Goal: Task Accomplishment & Management: Complete application form

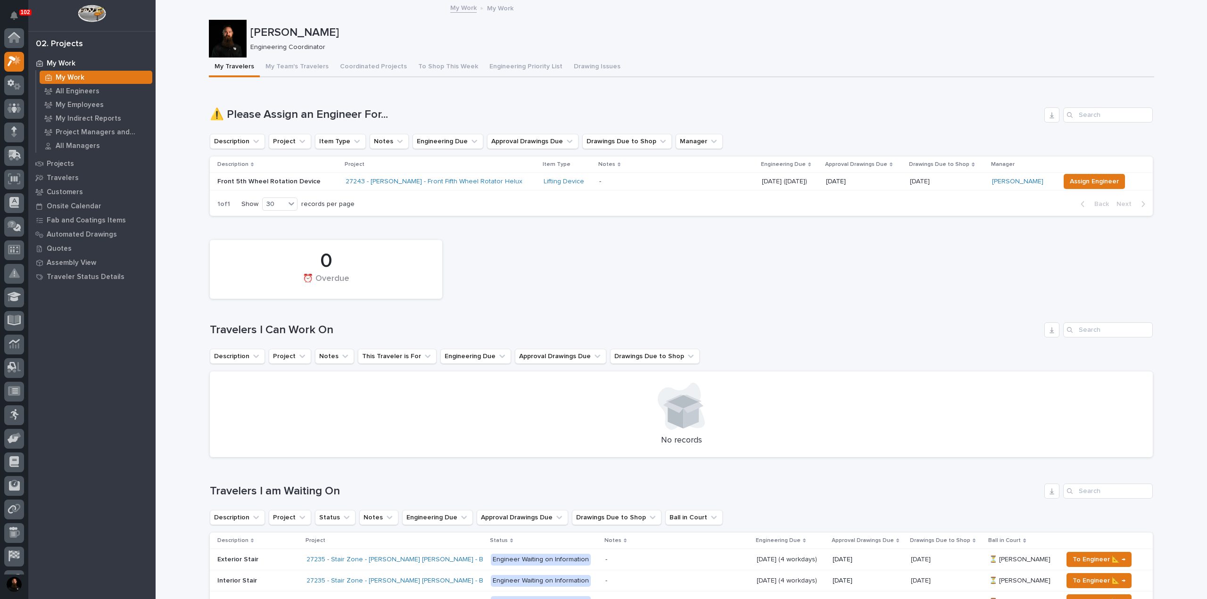
scroll to position [24, 0]
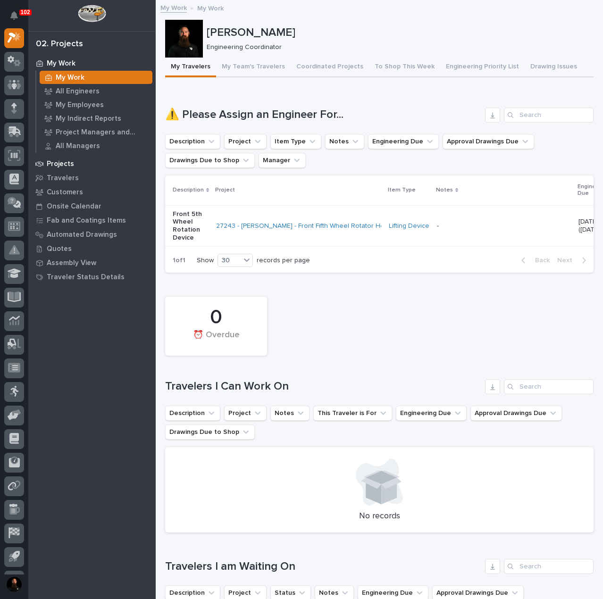
click at [67, 165] on p "Projects" at bounding box center [60, 164] width 27 height 8
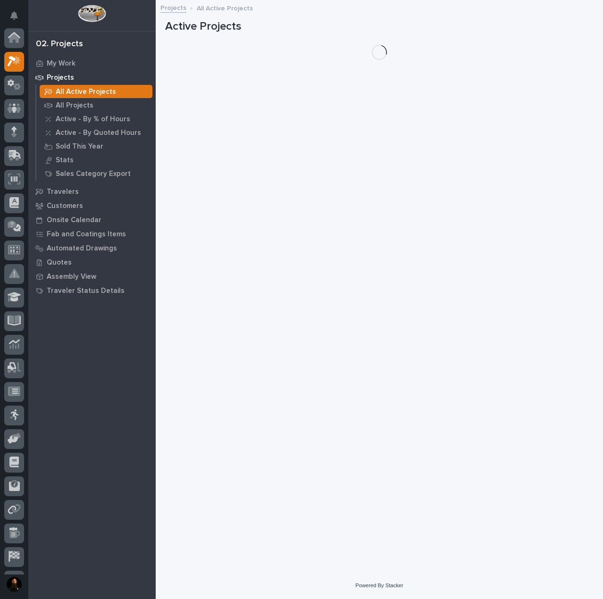
scroll to position [24, 0]
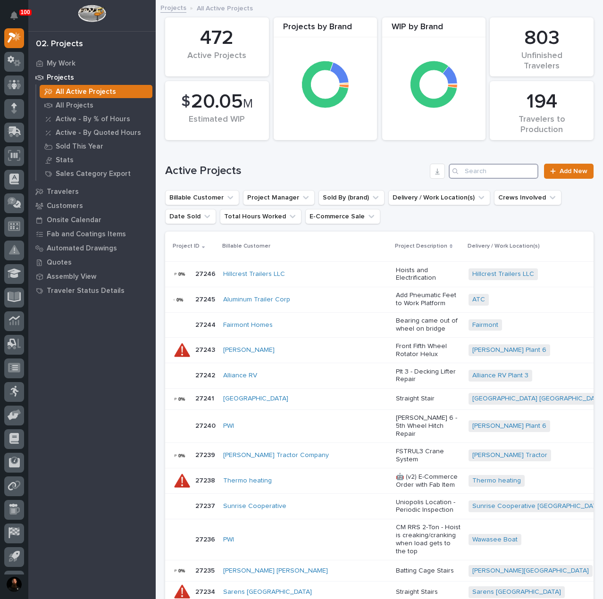
click at [479, 174] on input "Search" at bounding box center [493, 171] width 90 height 15
click at [550, 172] on icon at bounding box center [553, 171] width 6 height 7
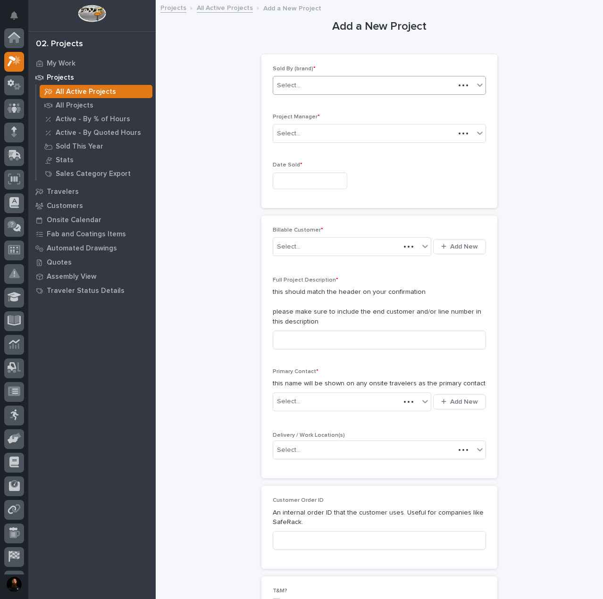
scroll to position [24, 0]
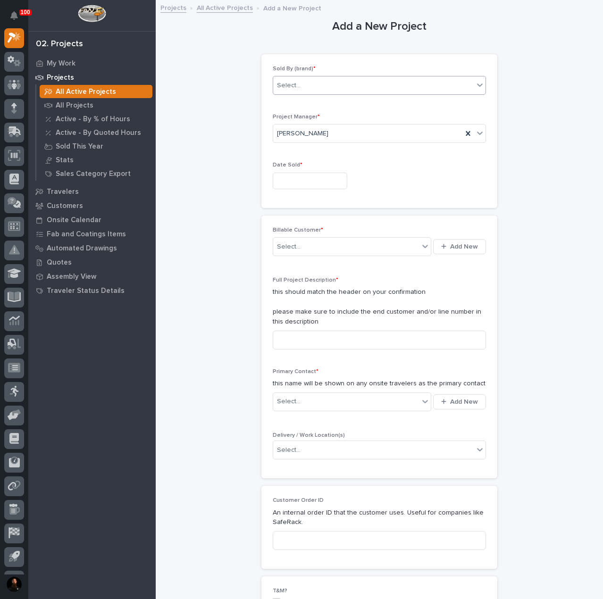
click at [312, 86] on div "Select..." at bounding box center [373, 86] width 200 height 16
click at [308, 116] on div "PWI" at bounding box center [375, 119] width 212 height 17
click at [308, 176] on input "text" at bounding box center [310, 181] width 74 height 17
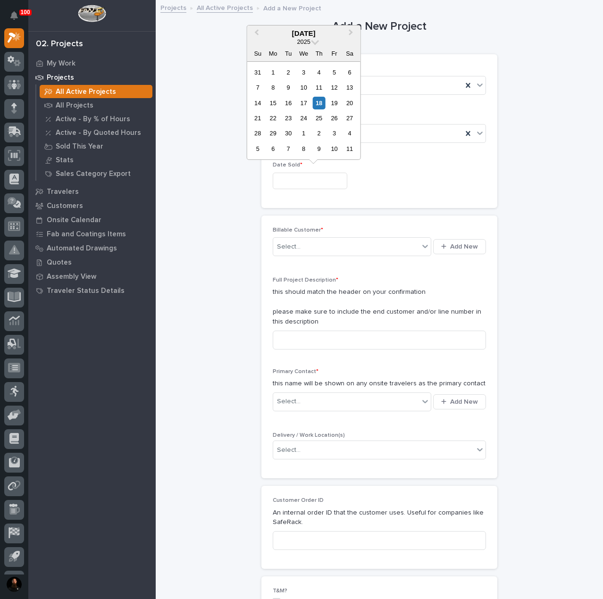
click at [320, 104] on div "18" at bounding box center [319, 103] width 13 height 13
type input "**********"
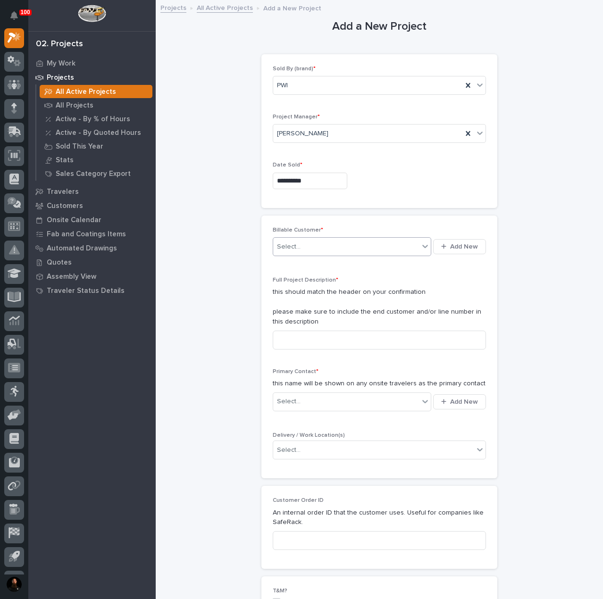
click at [313, 248] on div "Select..." at bounding box center [346, 247] width 146 height 16
type input "********"
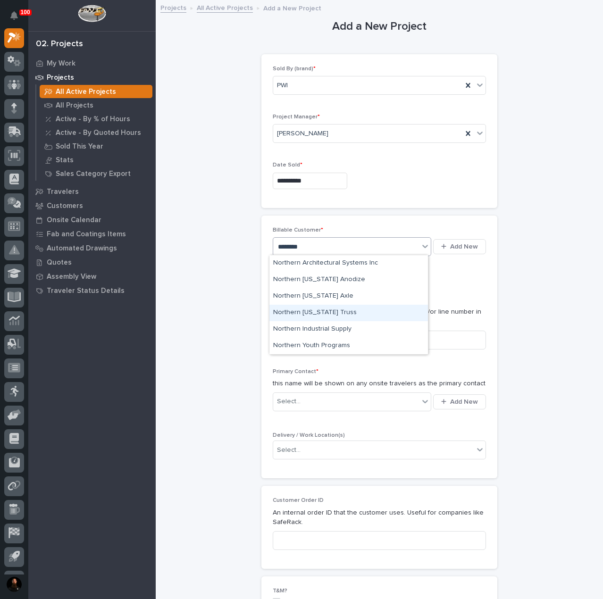
click at [329, 316] on div "Northern [US_STATE] Truss" at bounding box center [348, 313] width 158 height 17
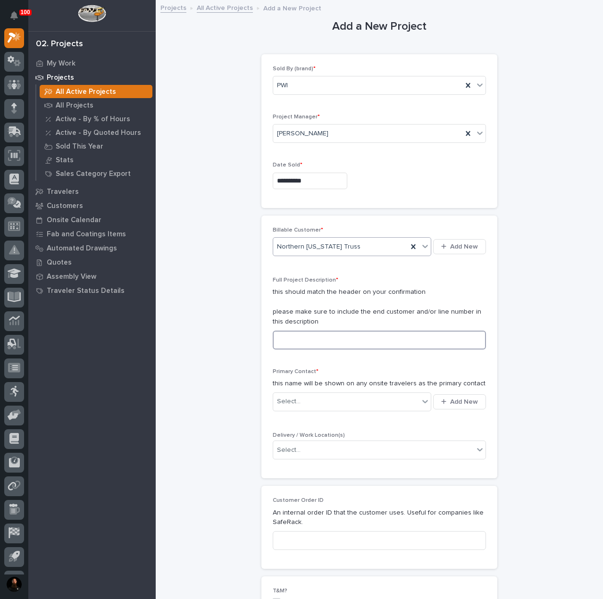
click at [344, 331] on input at bounding box center [379, 340] width 213 height 19
type input "Kick Leg Weldments"
click at [365, 406] on div "Select..." at bounding box center [346, 402] width 146 height 16
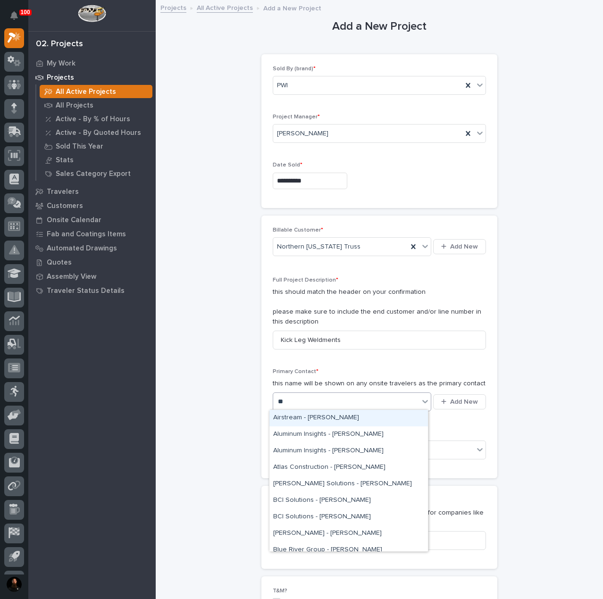
type input "***"
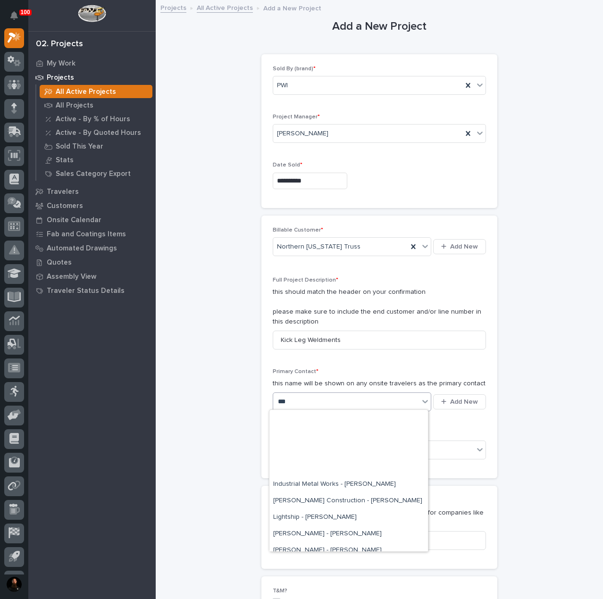
scroll to position [139, 0]
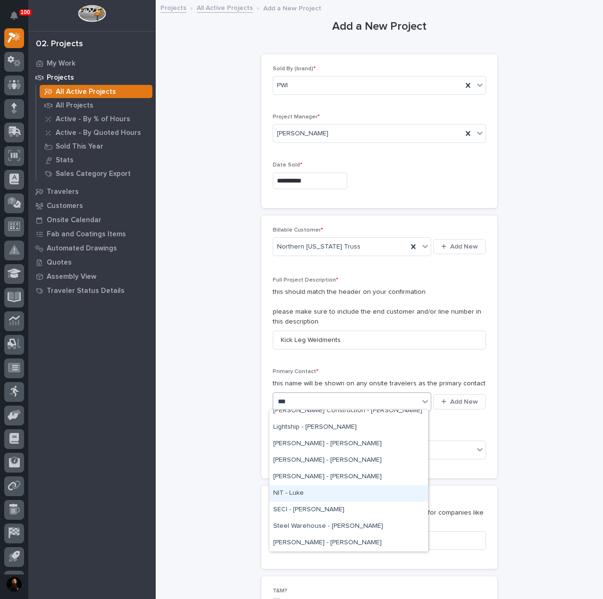
click at [339, 498] on div "NIT - Luke" at bounding box center [348, 493] width 158 height 17
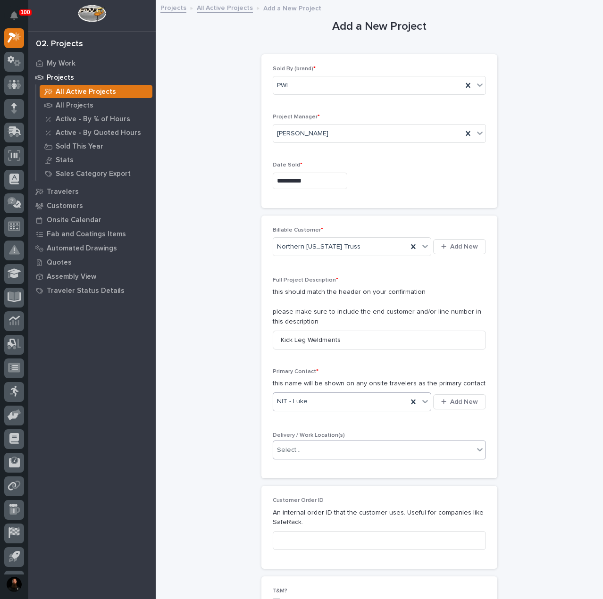
click at [301, 452] on input "text" at bounding box center [301, 450] width 1 height 8
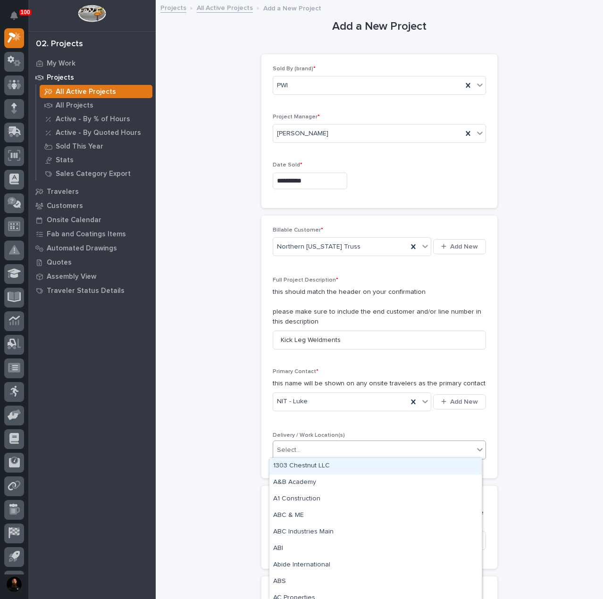
type input "*"
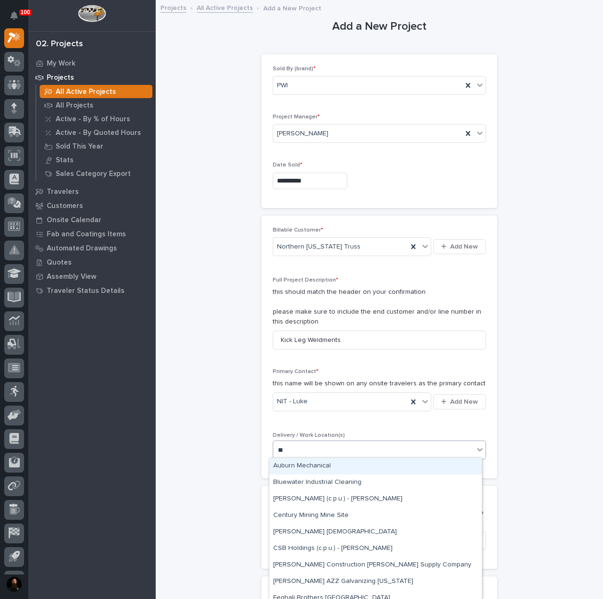
type input "***"
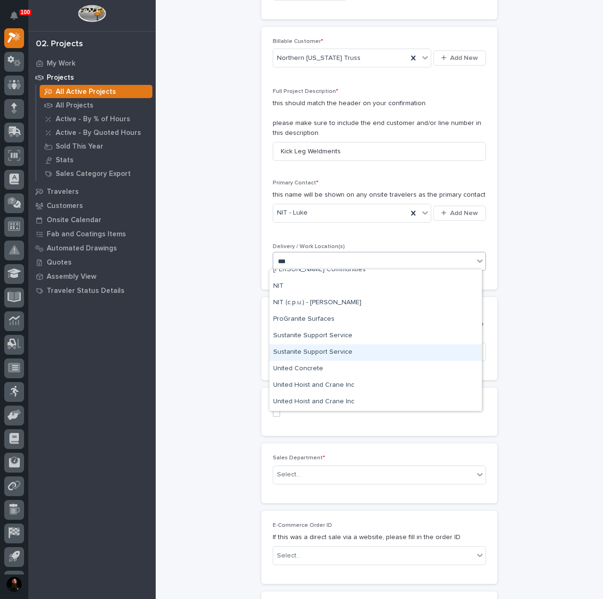
scroll to position [92, 0]
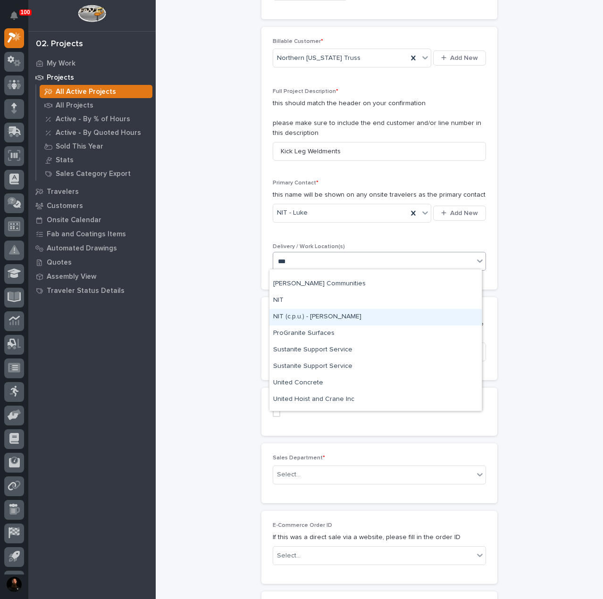
click at [323, 322] on div "NIT (c.p.u.) - [PERSON_NAME]" at bounding box center [375, 317] width 212 height 17
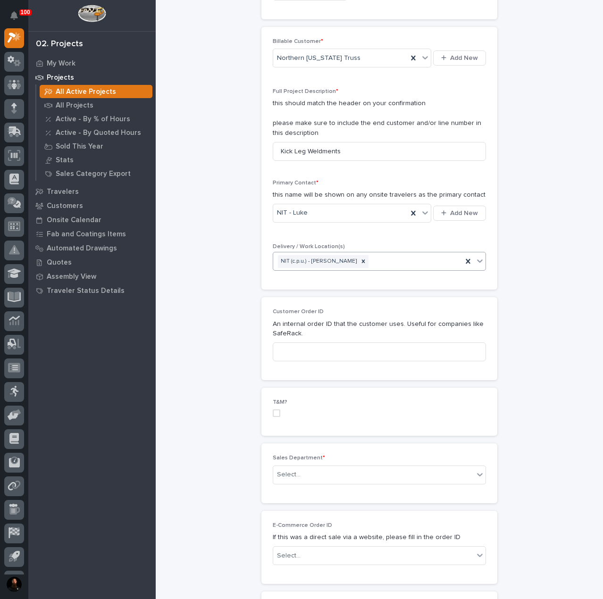
click at [277, 411] on label at bounding box center [379, 413] width 213 height 8
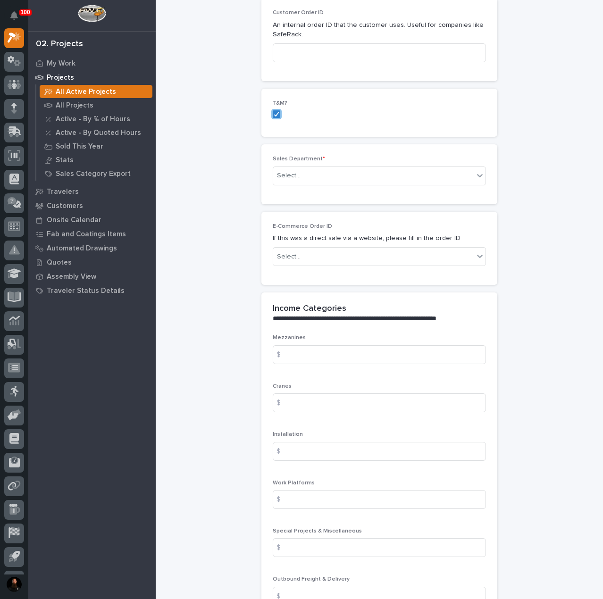
scroll to position [490, 0]
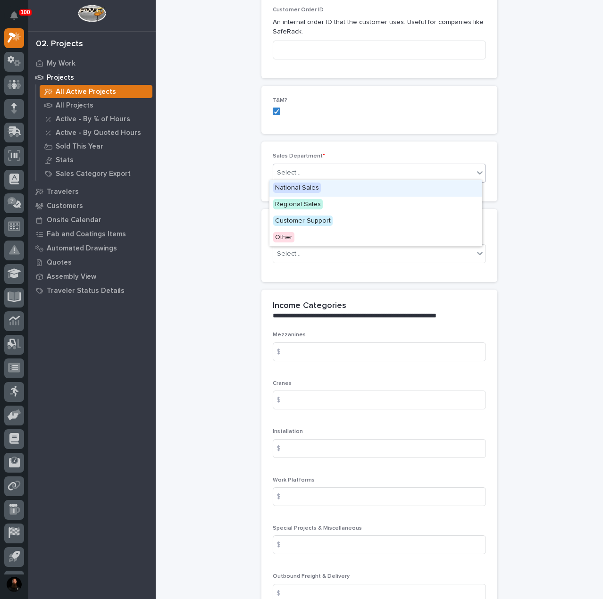
click at [318, 176] on div "Select..." at bounding box center [373, 173] width 200 height 16
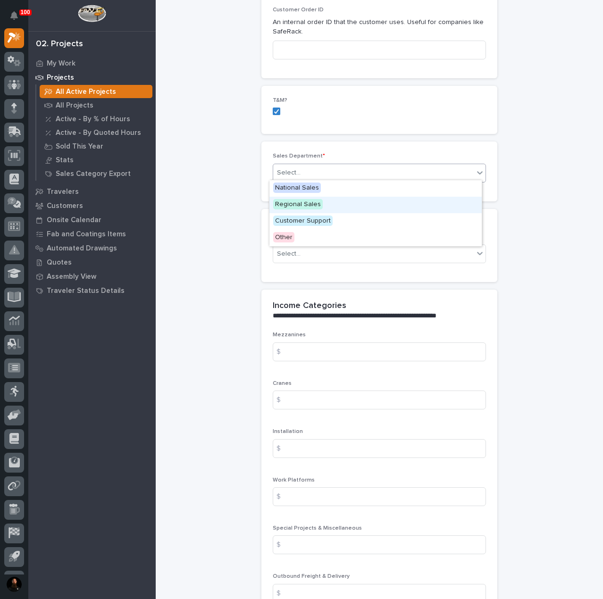
click at [312, 206] on span "Regional Sales" at bounding box center [298, 204] width 50 height 10
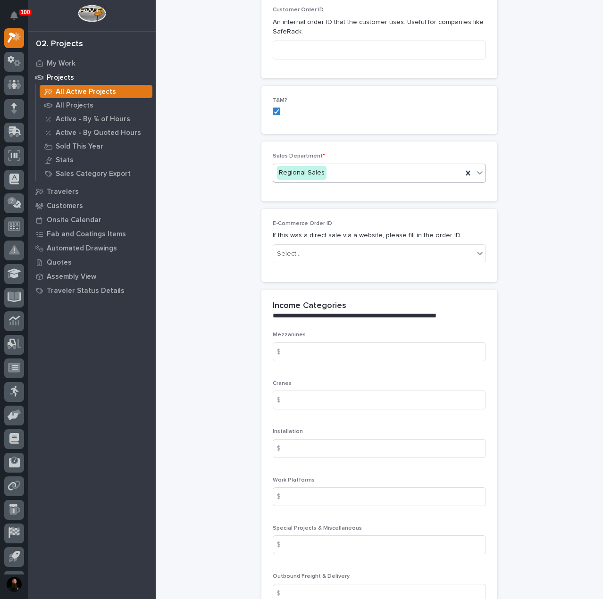
click at [240, 245] on div "**********" at bounding box center [379, 339] width 428 height 1656
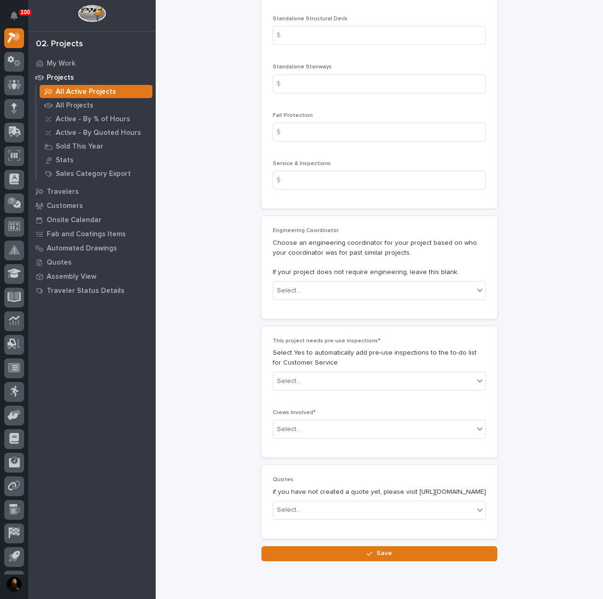
scroll to position [1138, 0]
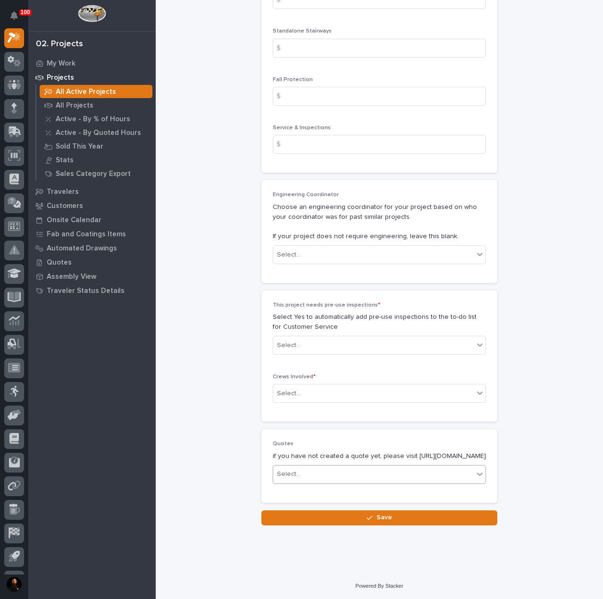
click at [322, 474] on div "Select..." at bounding box center [373, 474] width 200 height 16
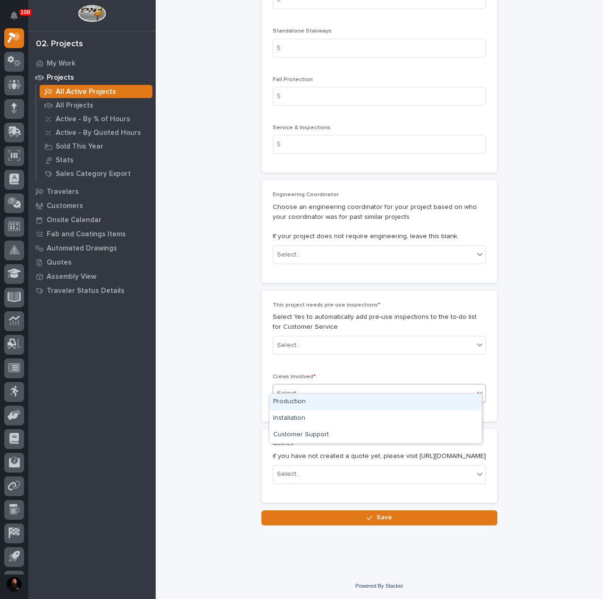
click at [303, 387] on div "Select..." at bounding box center [373, 394] width 200 height 16
drag, startPoint x: 312, startPoint y: 403, endPoint x: 312, endPoint y: 388, distance: 15.1
click at [311, 403] on div "Production" at bounding box center [375, 402] width 212 height 17
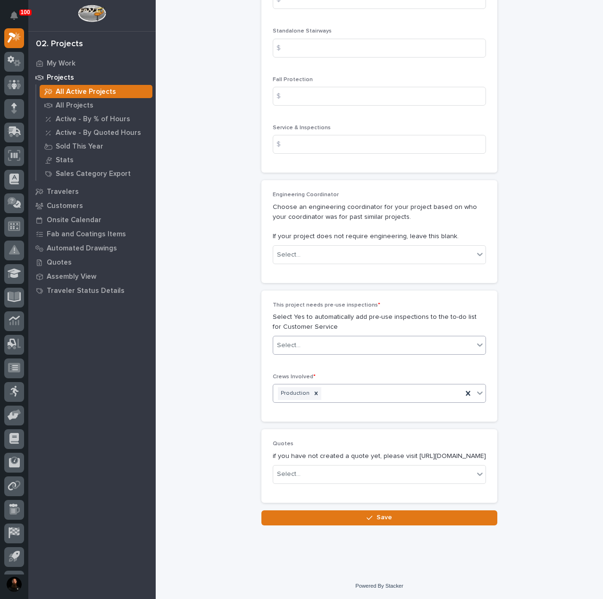
click at [306, 338] on div "Select..." at bounding box center [373, 346] width 200 height 16
click at [298, 372] on div "No" at bounding box center [375, 370] width 212 height 17
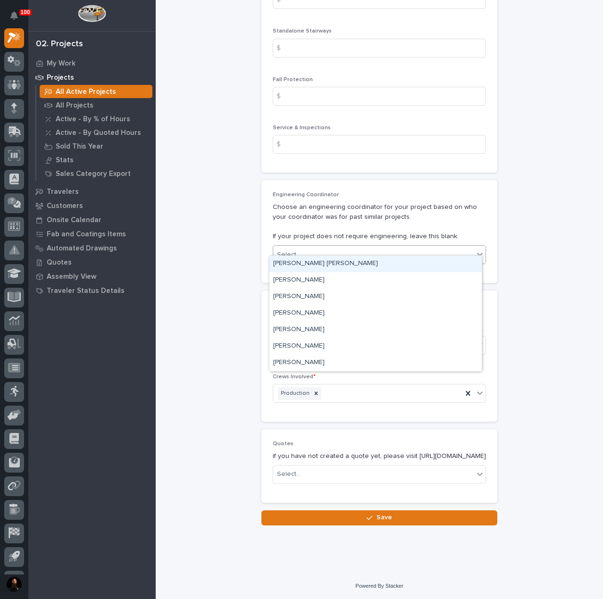
click at [339, 249] on div "Select..." at bounding box center [373, 255] width 200 height 16
type input "**"
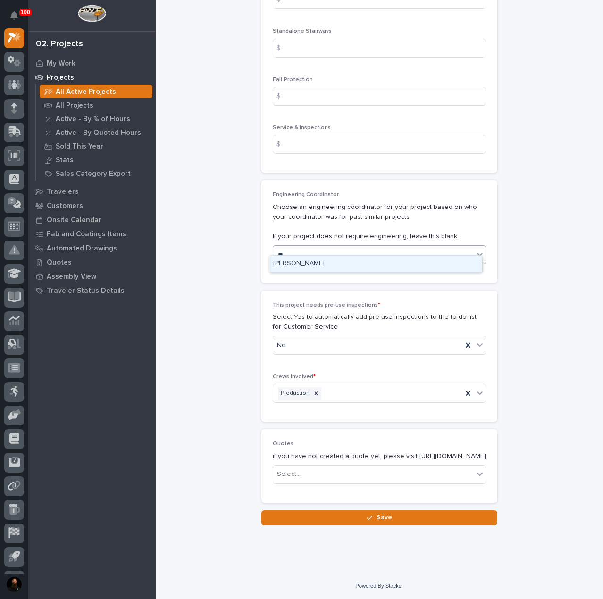
click at [316, 256] on div "[PERSON_NAME]" at bounding box center [375, 264] width 212 height 17
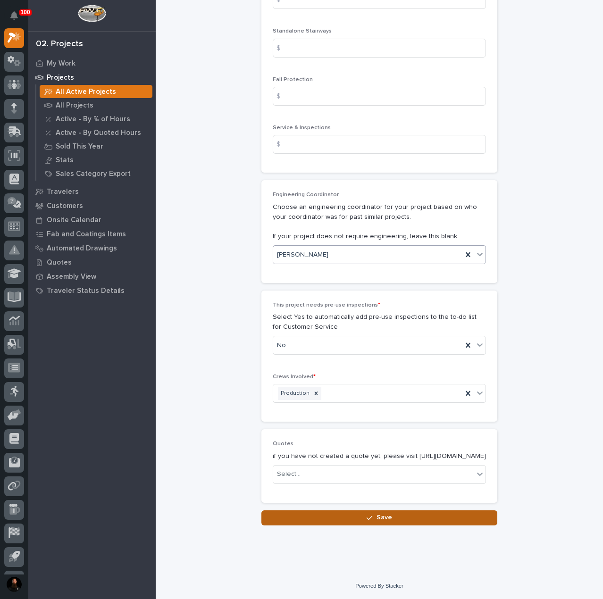
click at [345, 516] on button "Save" at bounding box center [379, 517] width 236 height 15
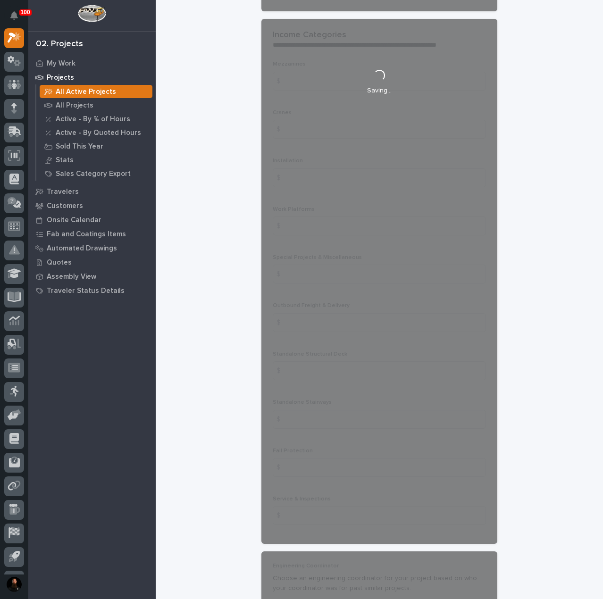
scroll to position [572, 0]
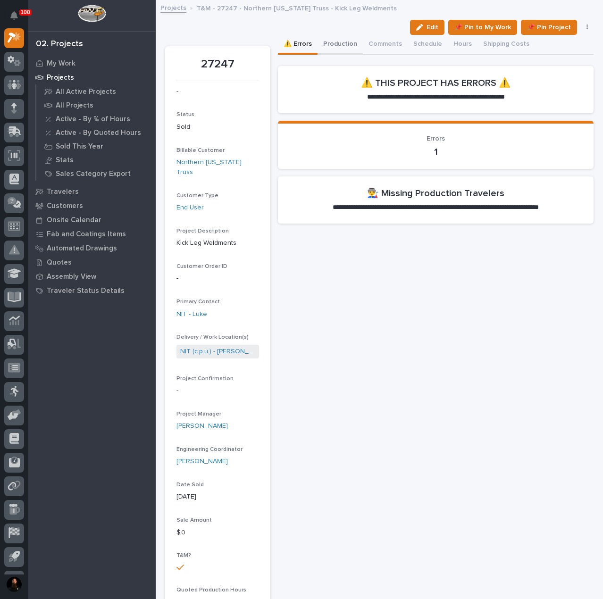
click at [345, 41] on button "Production" at bounding box center [339, 45] width 45 height 20
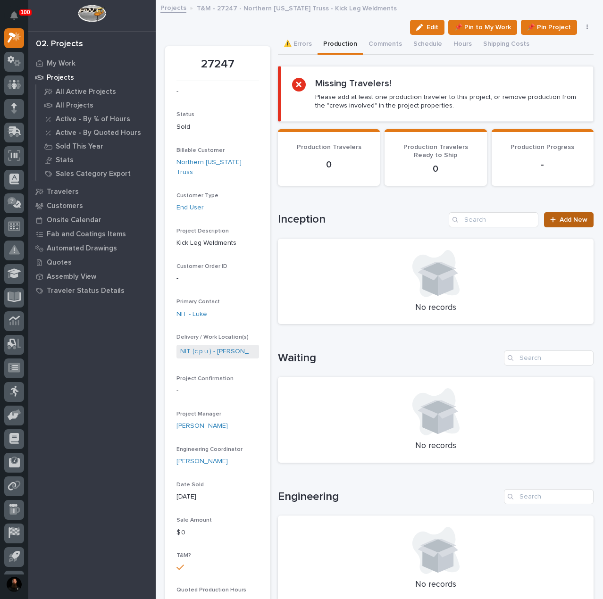
click at [557, 223] on link "Add New" at bounding box center [569, 219] width 50 height 15
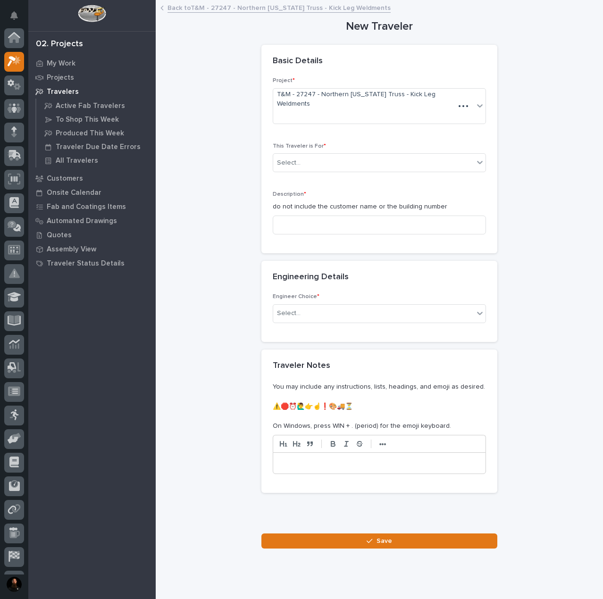
scroll to position [24, 0]
click at [310, 155] on div "Select..." at bounding box center [373, 163] width 200 height 16
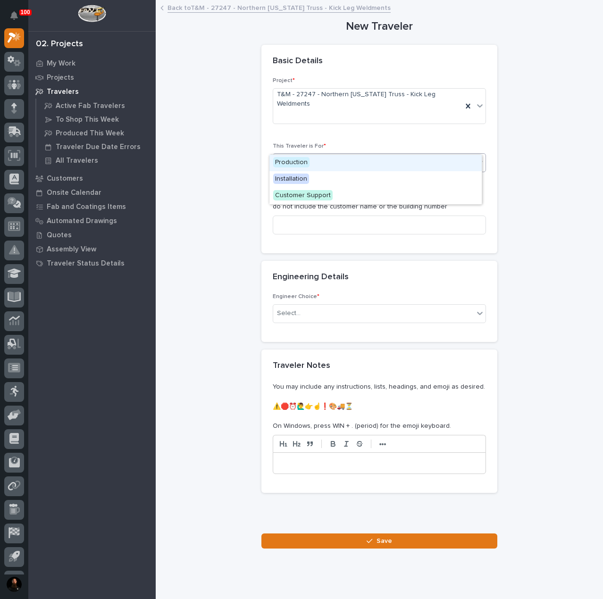
click at [304, 167] on span "Production" at bounding box center [291, 162] width 36 height 10
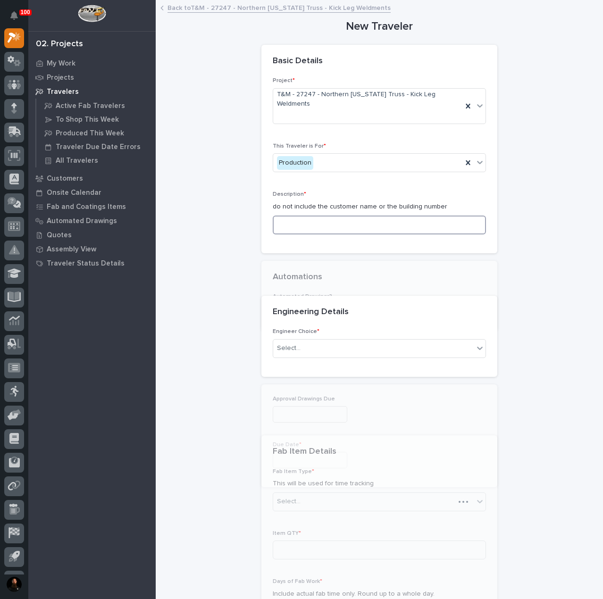
click at [309, 215] on input at bounding box center [379, 224] width 213 height 19
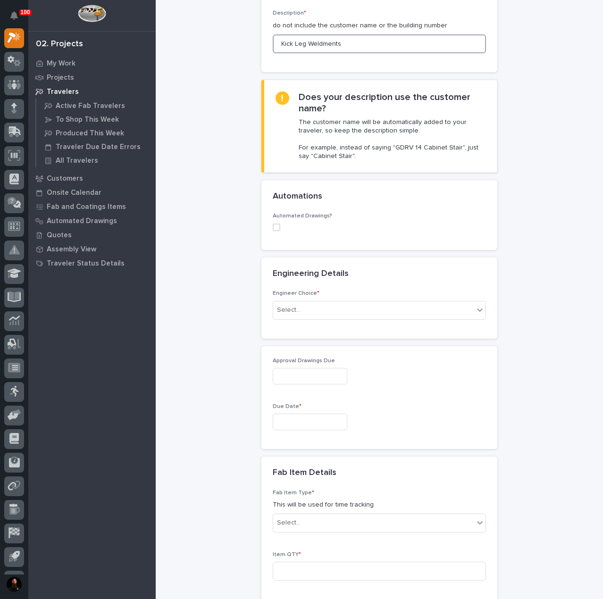
scroll to position [189, 0]
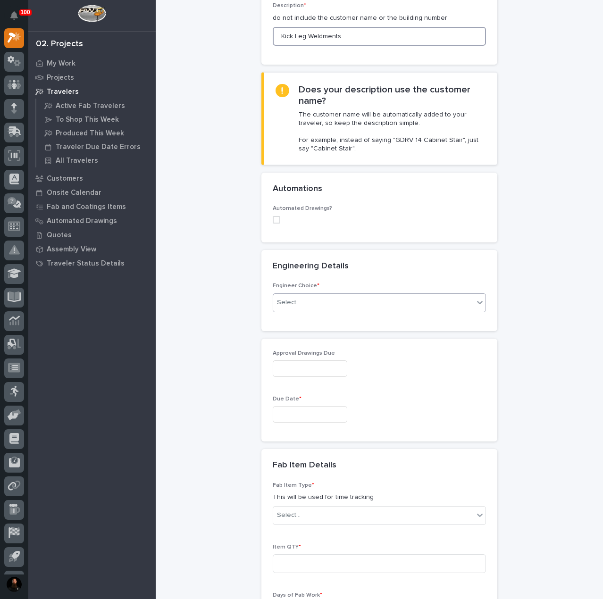
type input "Kick Leg Weldments"
click at [301, 295] on div "Select..." at bounding box center [373, 303] width 200 height 16
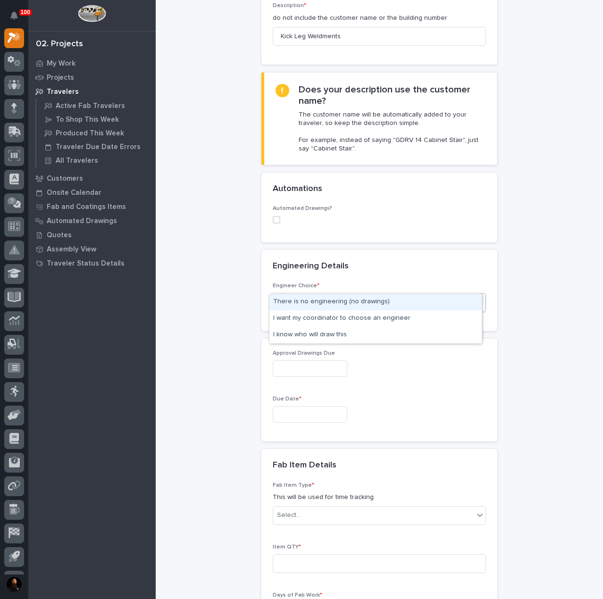
type input "**"
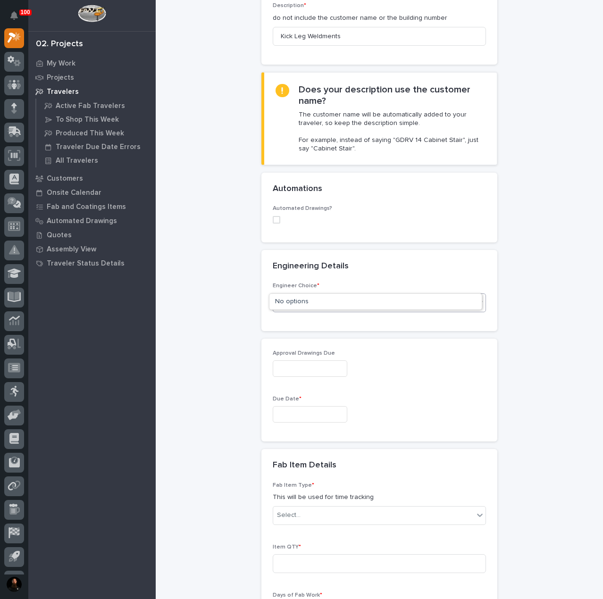
click at [291, 295] on div "wy" at bounding box center [373, 303] width 200 height 16
click at [302, 295] on div "Select..." at bounding box center [373, 303] width 200 height 16
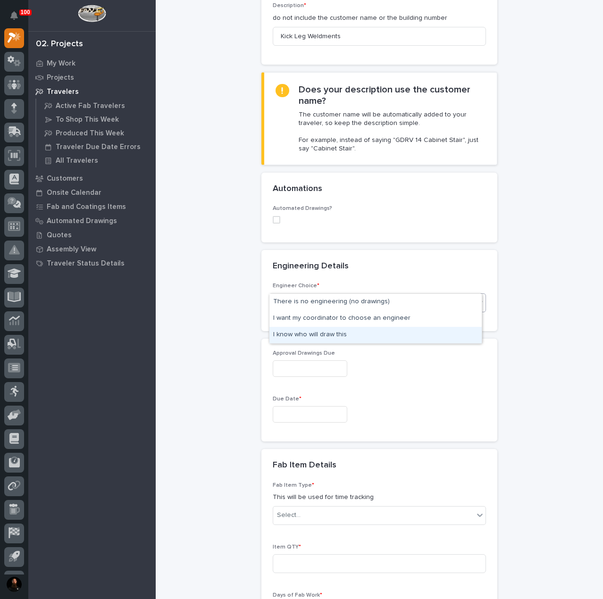
click at [309, 331] on div "I know who will draw this" at bounding box center [375, 335] width 212 height 17
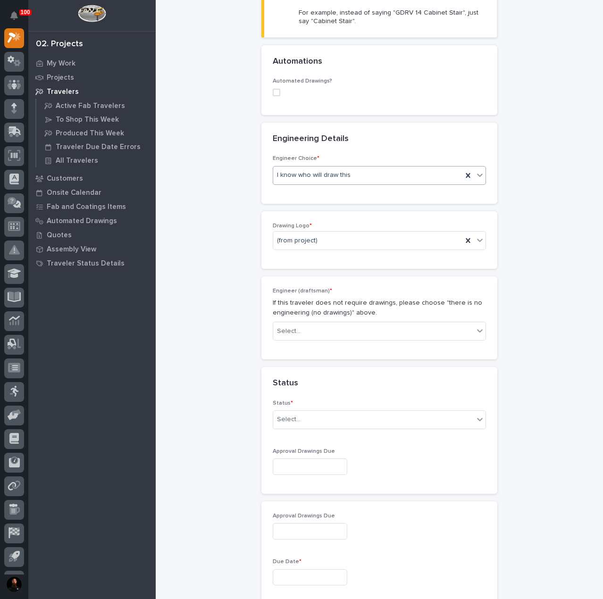
scroll to position [333, 0]
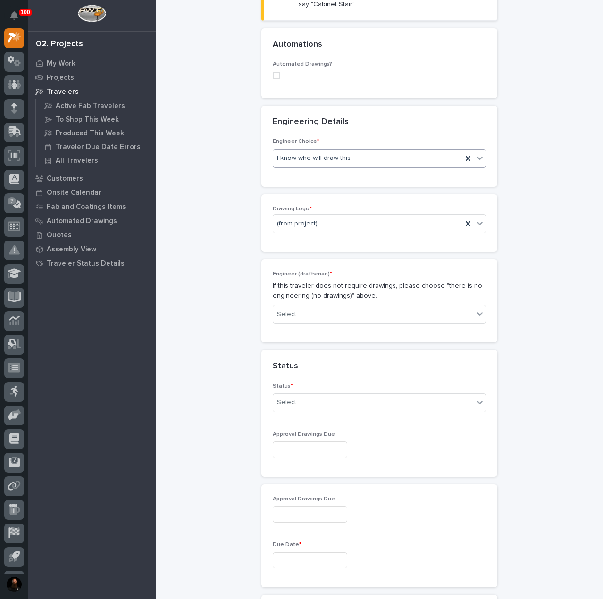
click at [289, 312] on div "Engineer (draftsman) * If this traveler does not require drawings, please choos…" at bounding box center [379, 300] width 236 height 83
click at [291, 305] on div "Engineer (draftsman) * If this traveler does not require drawings, please choos…" at bounding box center [379, 301] width 213 height 60
click at [294, 306] on div "Select..." at bounding box center [373, 314] width 200 height 16
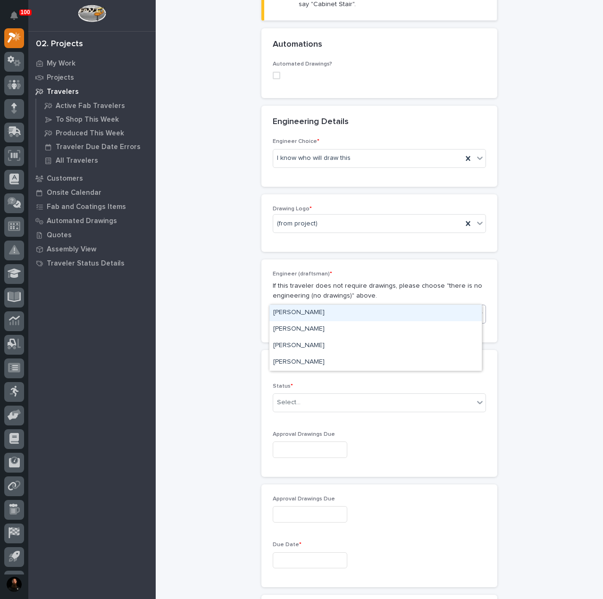
type input "**"
click at [303, 308] on div "[PERSON_NAME]" at bounding box center [375, 313] width 212 height 17
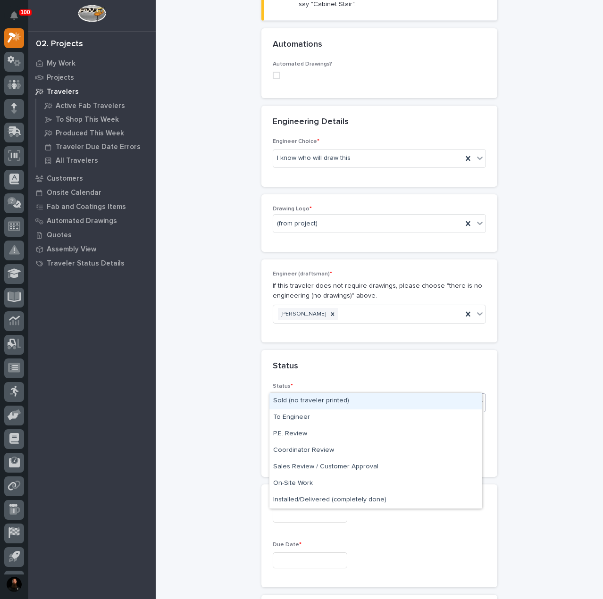
click at [316, 393] on div "Select..." at bounding box center [379, 402] width 213 height 19
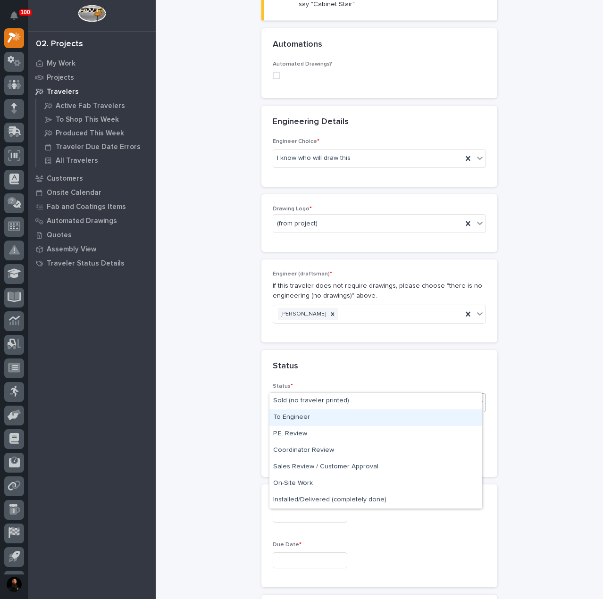
click at [309, 420] on div "To Engineer" at bounding box center [375, 417] width 212 height 17
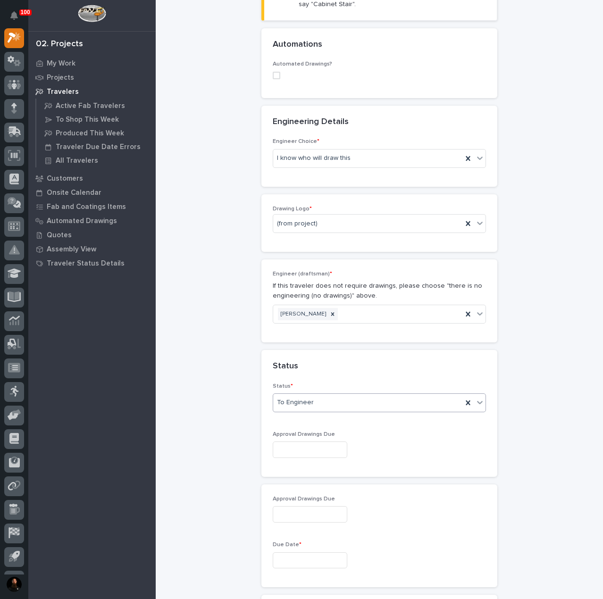
click at [305, 441] on input "text" at bounding box center [310, 449] width 74 height 17
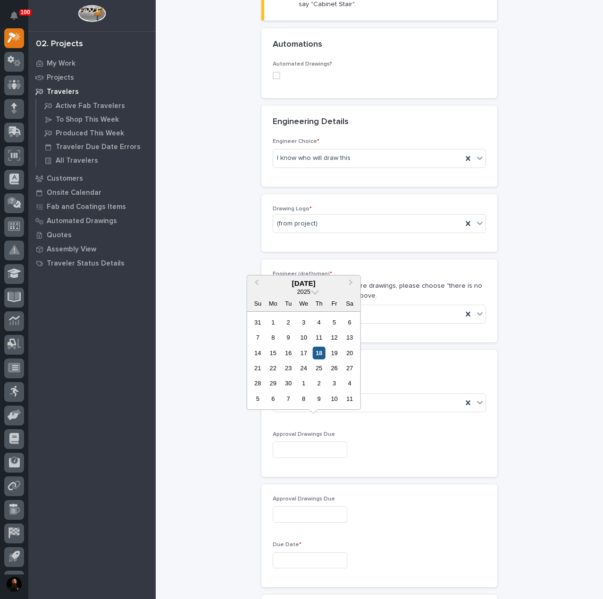
click at [318, 354] on div "18" at bounding box center [319, 353] width 13 height 13
type input "**********"
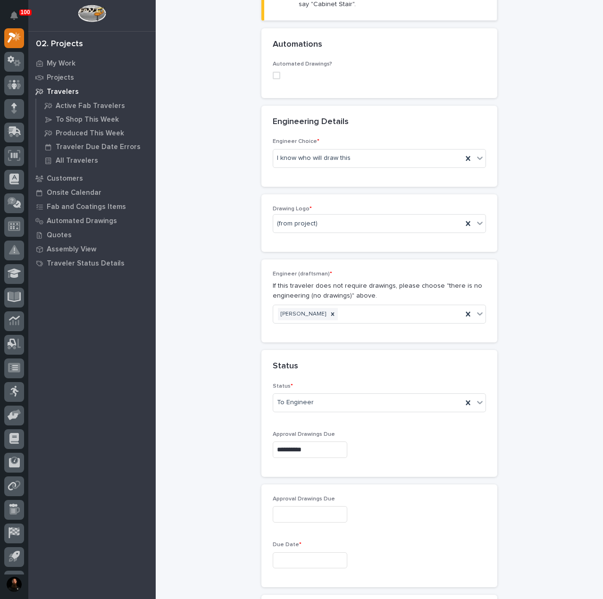
type input "**********"
click at [308, 552] on input "text" at bounding box center [310, 560] width 74 height 17
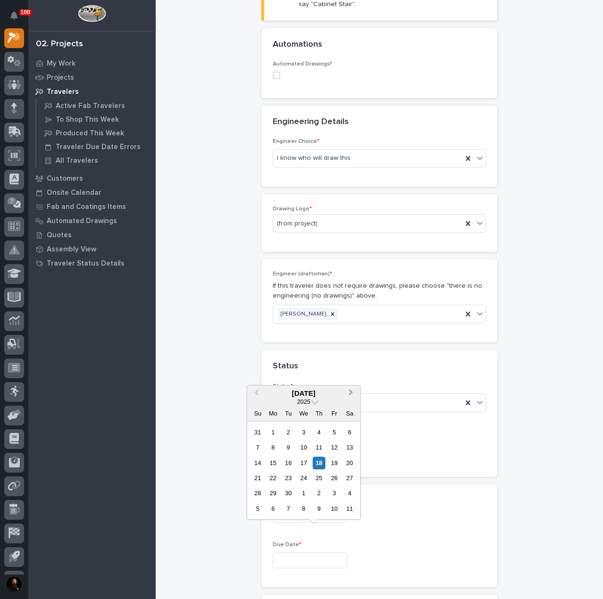
click at [351, 394] on span "Next Month" at bounding box center [351, 393] width 0 height 12
click at [273, 479] on div "20" at bounding box center [272, 477] width 13 height 13
type input "**********"
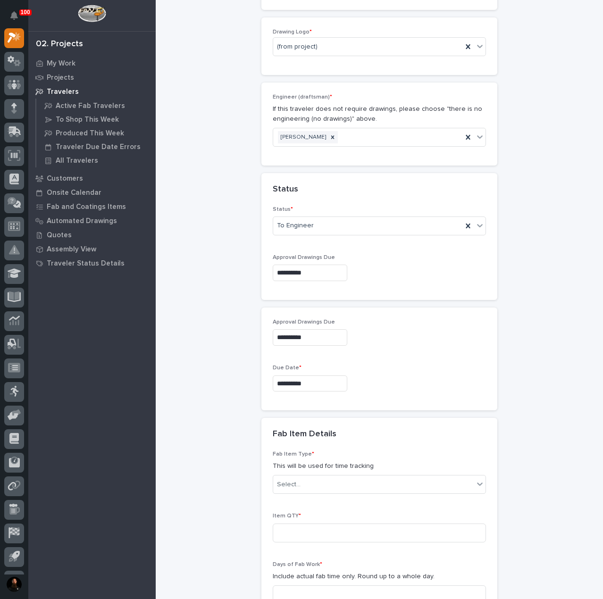
scroll to position [521, 0]
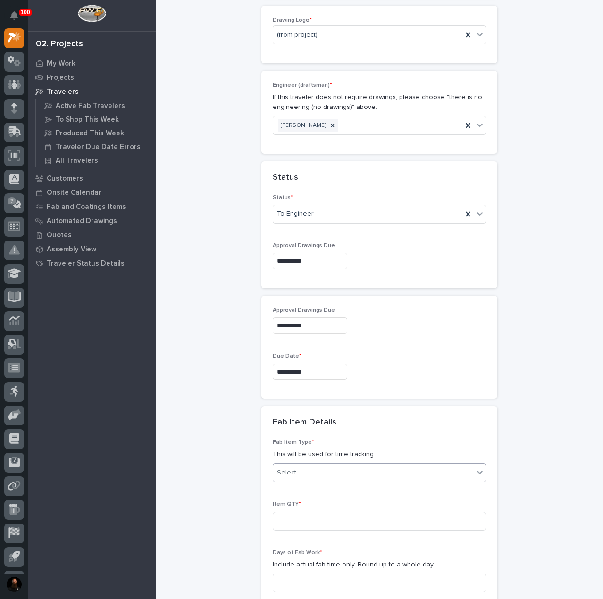
click at [306, 465] on div "Select..." at bounding box center [373, 473] width 200 height 16
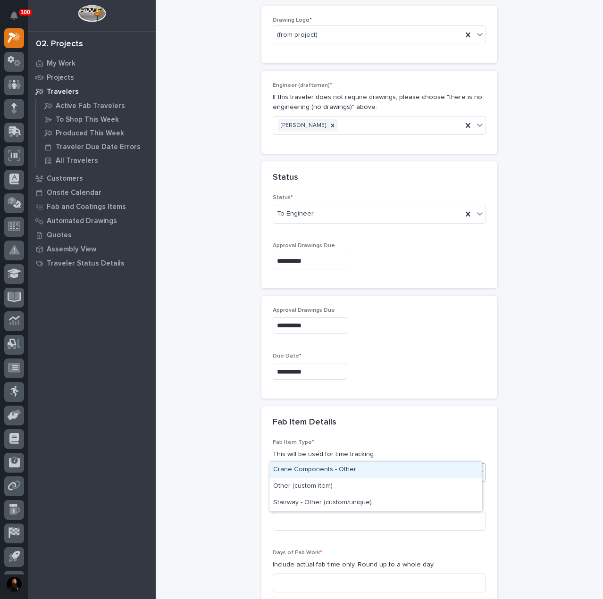
type input "*****"
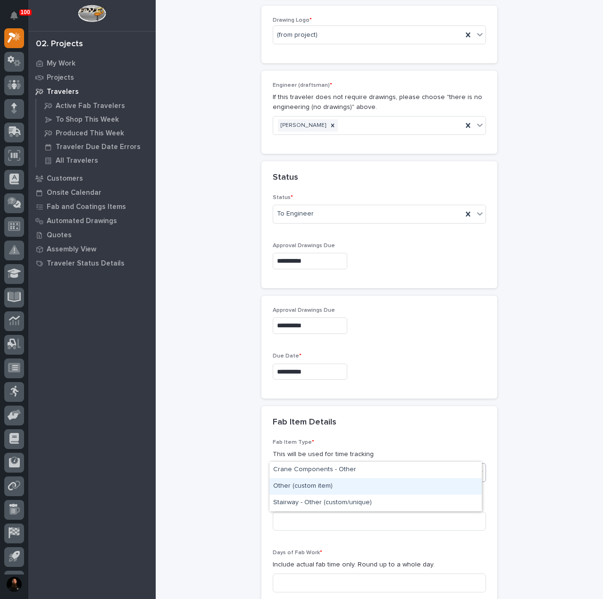
click at [314, 485] on div "Other (custom item)" at bounding box center [375, 486] width 212 height 17
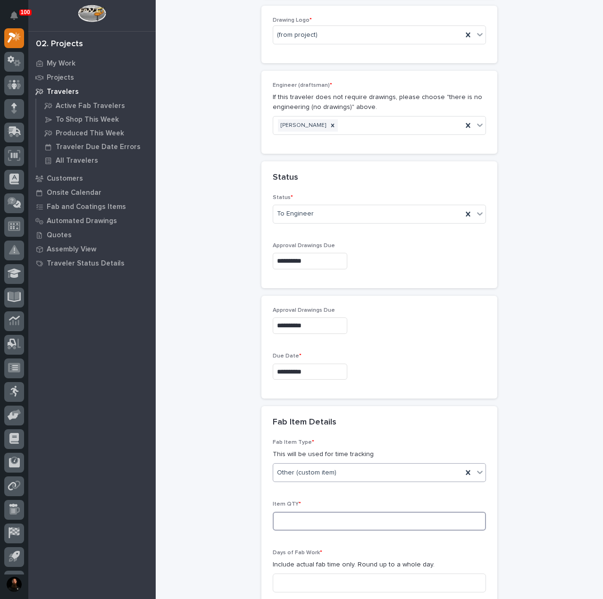
click at [309, 512] on input at bounding box center [379, 521] width 213 height 19
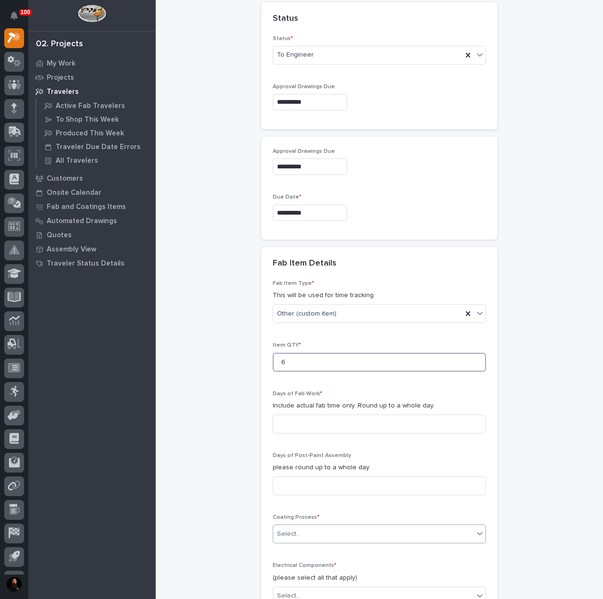
scroll to position [710, 0]
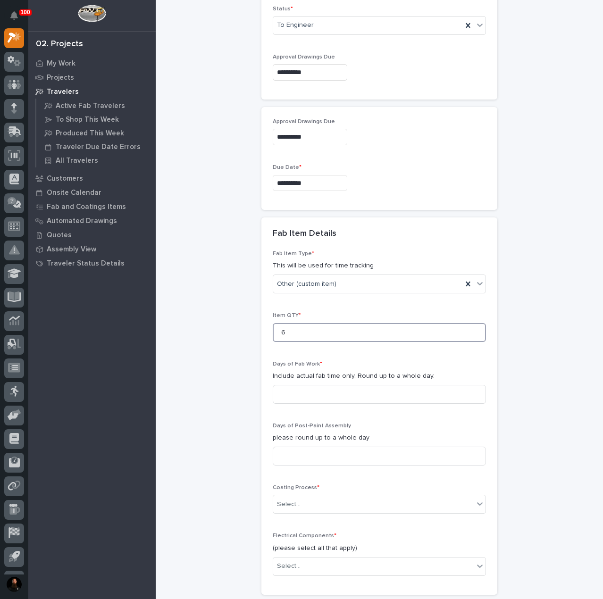
type input "6"
click at [307, 362] on div "Days of Fab Work * Include actual fab time only. Round up to a whole day." at bounding box center [379, 386] width 213 height 50
click at [308, 385] on input at bounding box center [379, 394] width 213 height 19
type input "2"
type input "1"
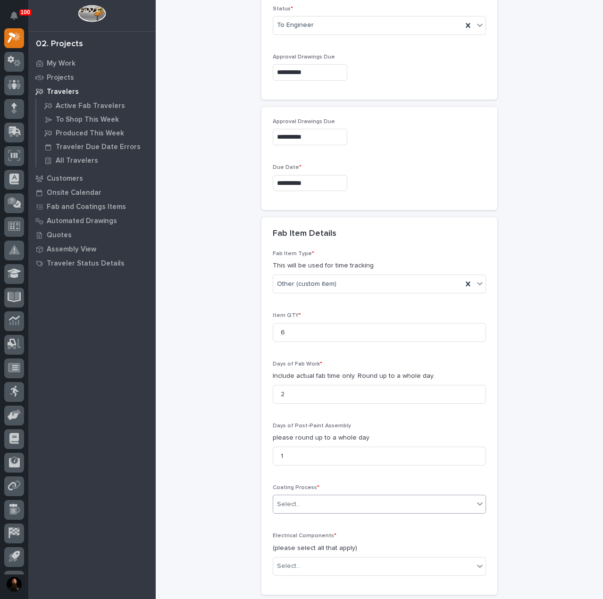
click at [375, 496] on div "Select..." at bounding box center [373, 504] width 200 height 16
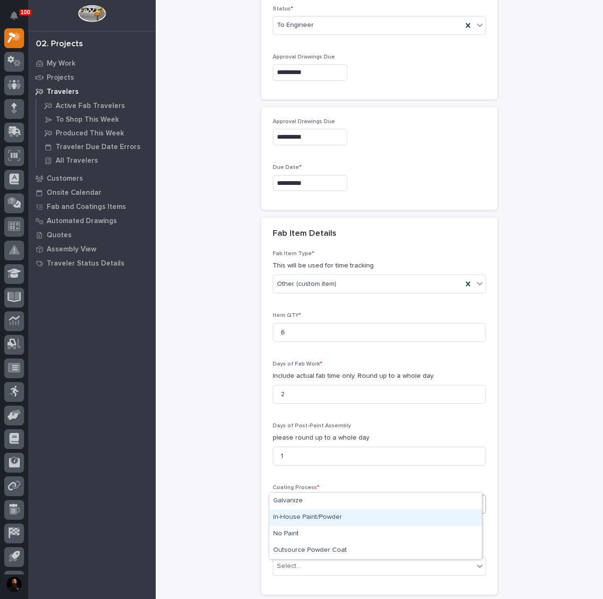
click at [337, 521] on div "In-House Paint/Powder" at bounding box center [375, 517] width 212 height 17
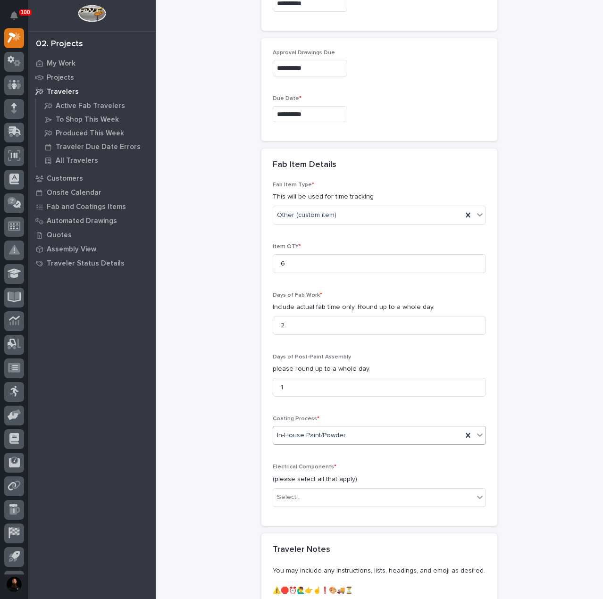
scroll to position [836, 0]
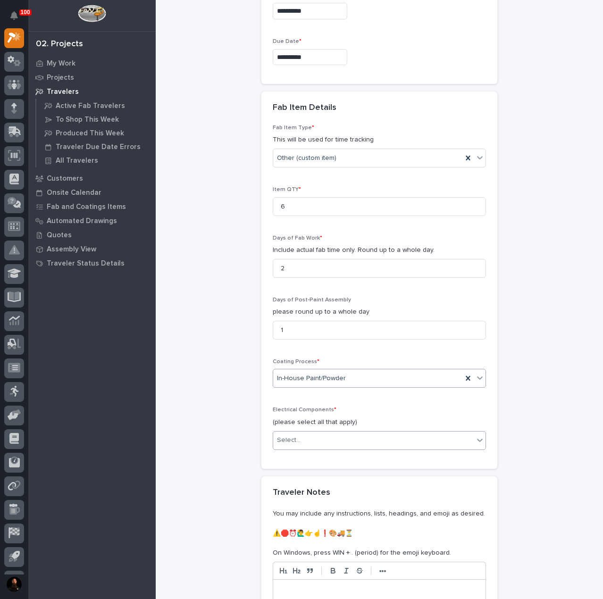
click at [312, 432] on div "Select..." at bounding box center [373, 440] width 200 height 16
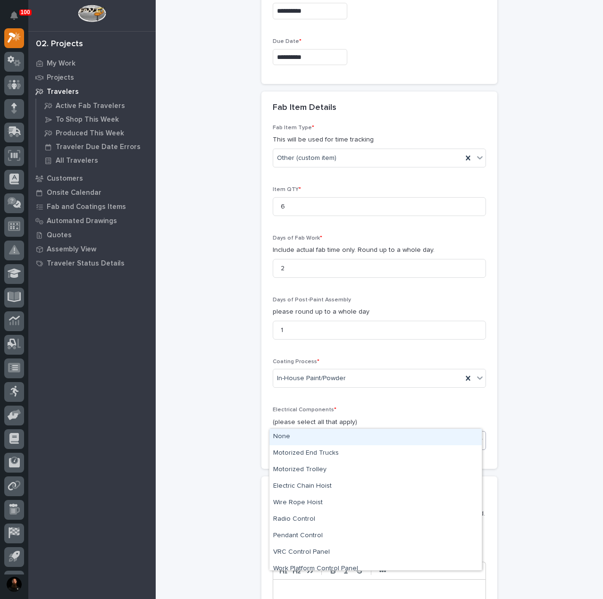
click at [308, 437] on div "None" at bounding box center [375, 437] width 212 height 17
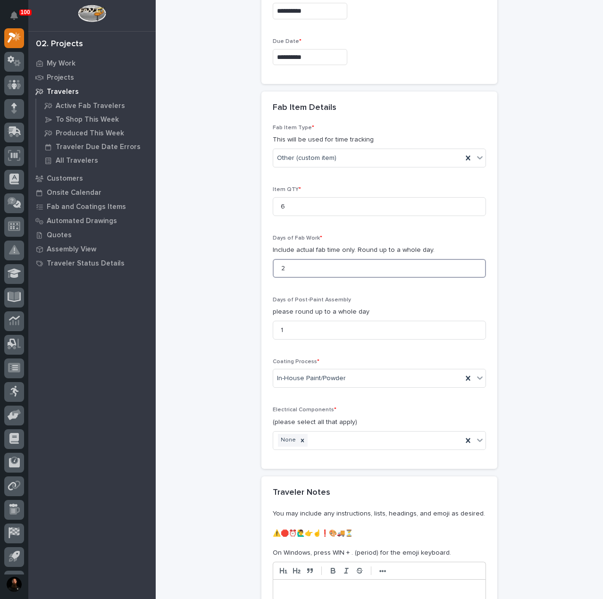
click at [298, 259] on input "2" at bounding box center [379, 268] width 213 height 19
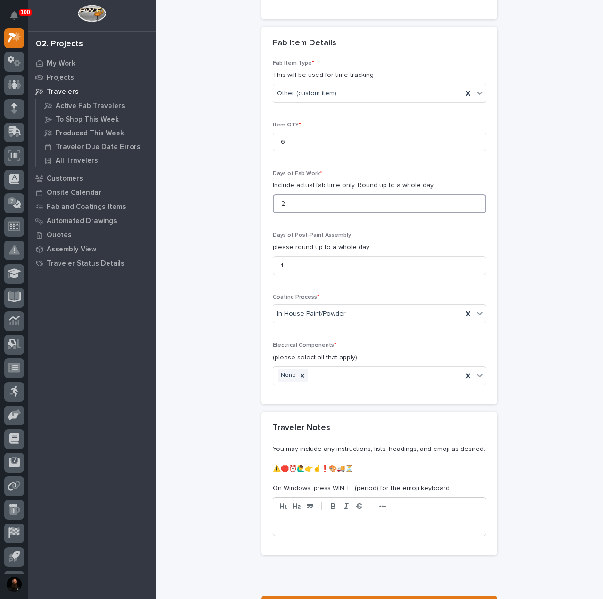
scroll to position [964, 0]
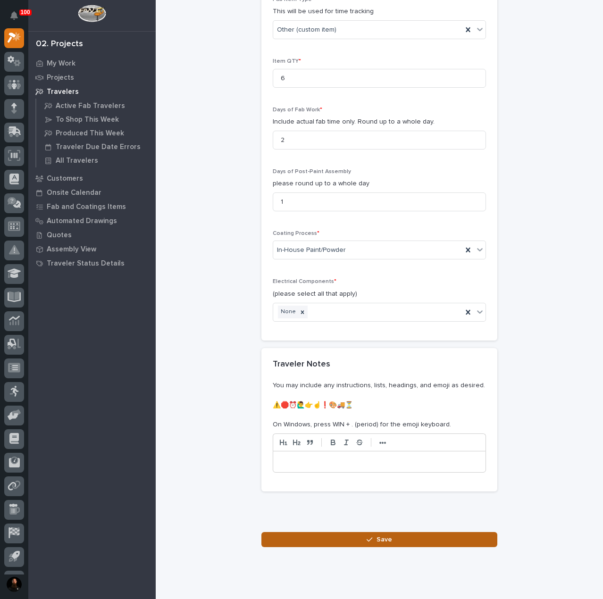
click at [348, 532] on button "Save" at bounding box center [379, 539] width 236 height 15
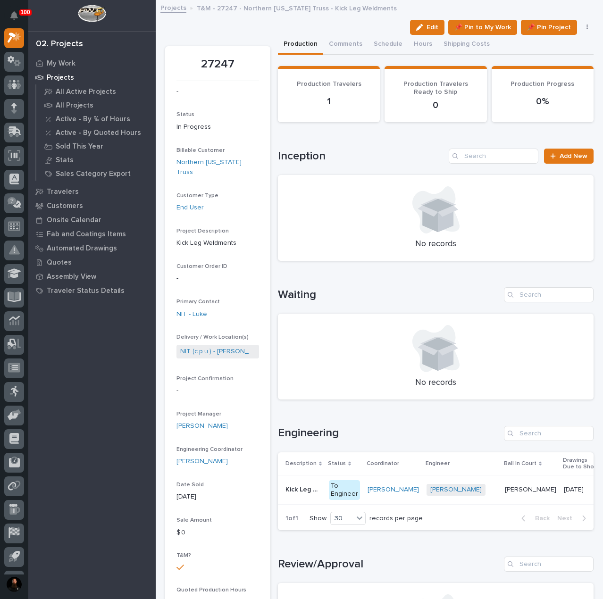
click at [314, 8] on p "T&M - 27247 - Northern [US_STATE] Truss - Kick Leg Weldments" at bounding box center [297, 7] width 200 height 10
click at [314, 16] on div "27247 Edit 📌 Pin to My Work 📌 Pin Project Edit Sold By Cancel Edit 📌 Pin to My …" at bounding box center [379, 567] width 428 height 1133
click at [311, 6] on p "T&M - 27247 - Northern [US_STATE] Truss - Kick Leg Weldments" at bounding box center [297, 7] width 200 height 10
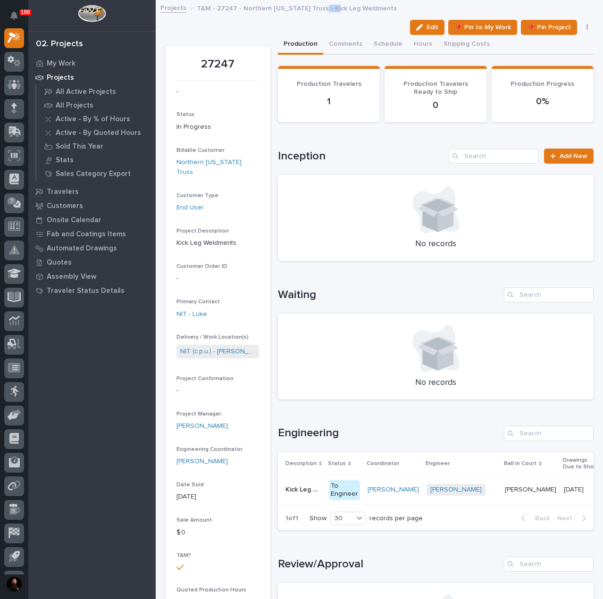
click at [311, 6] on p "T&M - 27247 - Northern [US_STATE] Truss - Kick Leg Weldments" at bounding box center [297, 7] width 200 height 10
click at [311, 13] on div "Projects T&M - 27247 - Northern [US_STATE] Truss - Kick Leg Weldments" at bounding box center [379, 8] width 447 height 13
